Goal: Check status: Check status

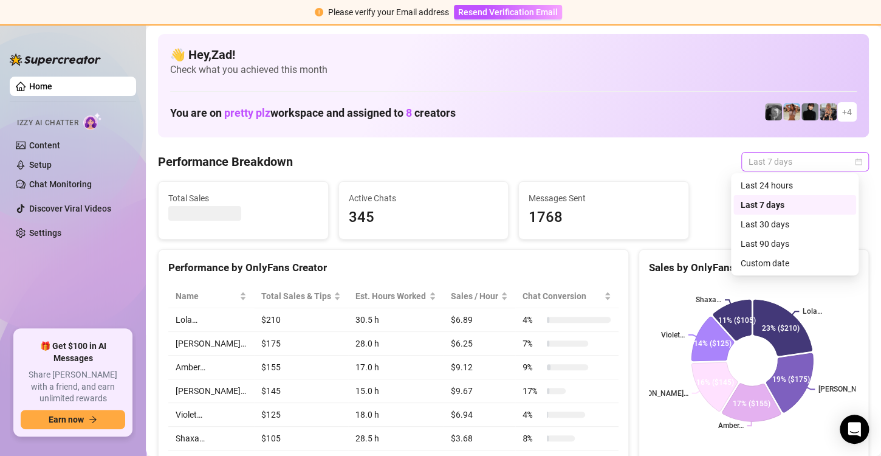
click at [820, 165] on span "Last 7 days" at bounding box center [805, 162] width 113 height 18
click at [762, 260] on div "Custom date" at bounding box center [795, 262] width 108 height 13
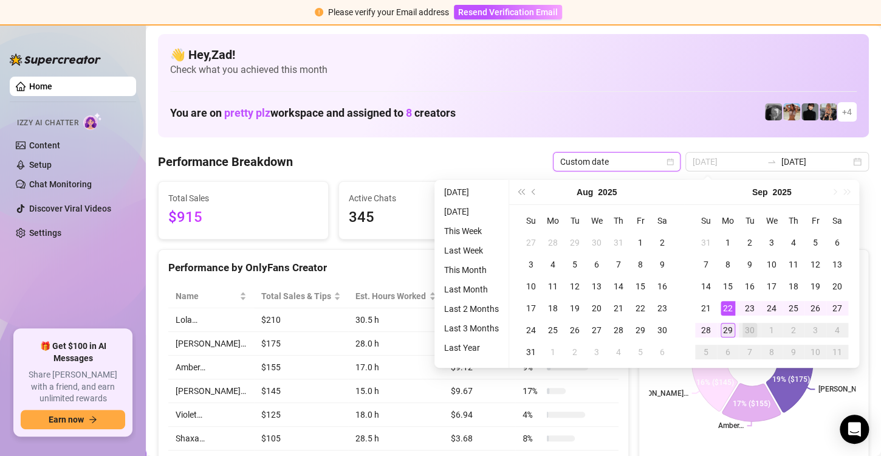
type input "[DATE]"
click at [719, 323] on td "29" at bounding box center [728, 330] width 22 height 22
click at [728, 329] on div "29" at bounding box center [728, 330] width 15 height 15
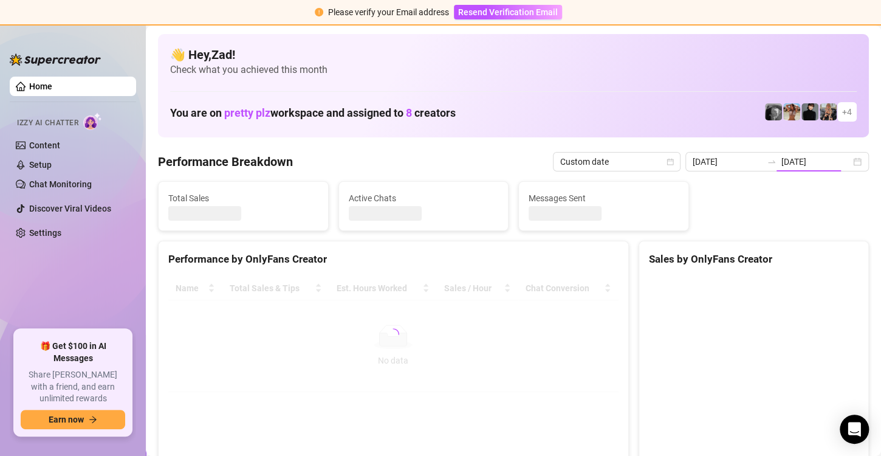
type input "[DATE]"
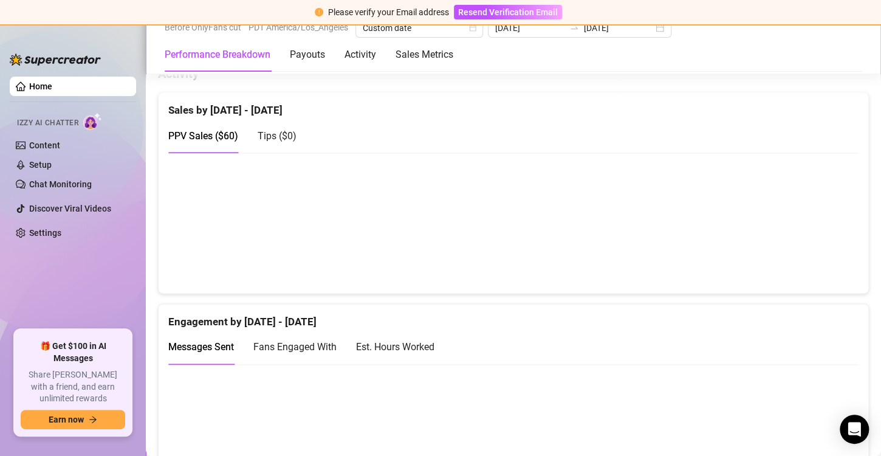
scroll to position [667, 0]
drag, startPoint x: 405, startPoint y: 146, endPoint x: 455, endPoint y: 232, distance: 98.6
click at [455, 232] on div "Sales by [DATE] - [DATE] PPV Sales ( $60 ) Tips ( $0 )" at bounding box center [513, 192] width 711 height 202
